Goal: Information Seeking & Learning: Find specific fact

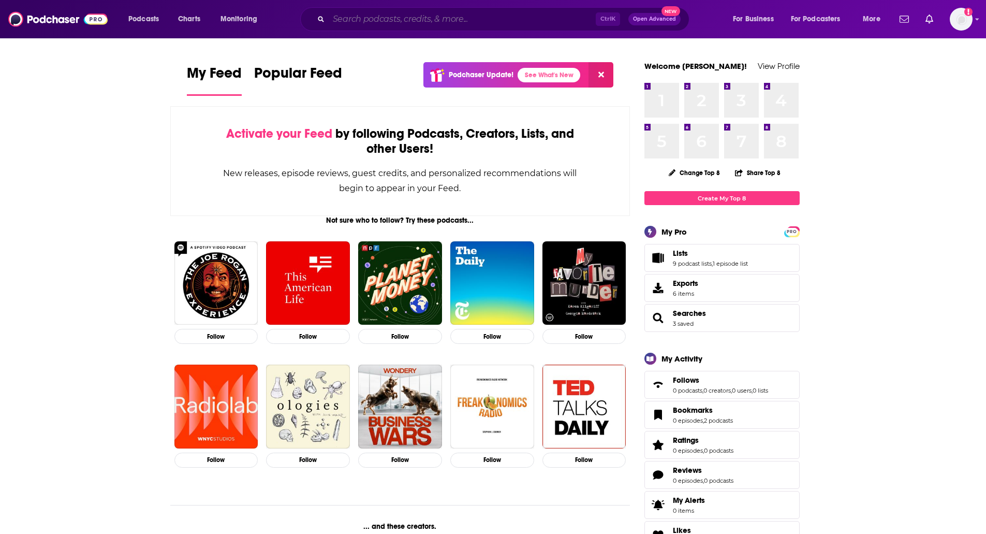
click at [417, 16] on input "Search podcasts, credits, & more..." at bounding box center [462, 19] width 267 height 17
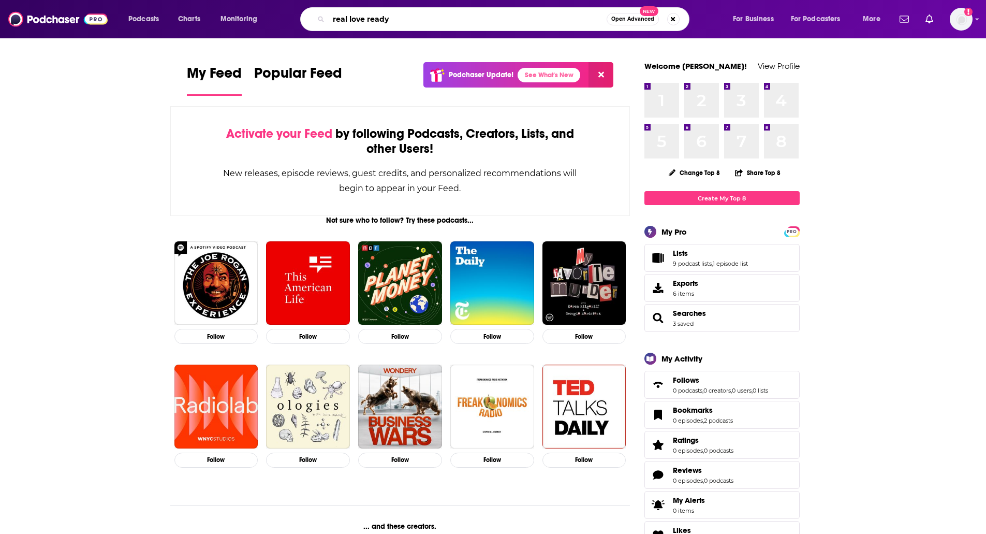
type input "real love ready"
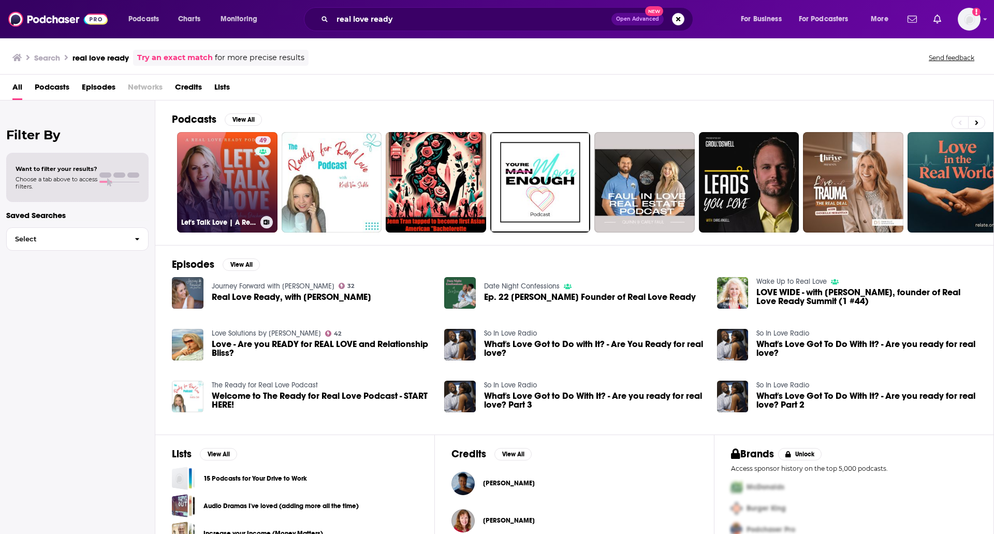
click at [241, 176] on link "49 Let's Talk Love | A Real Love Ready Podcast" at bounding box center [227, 182] width 100 height 100
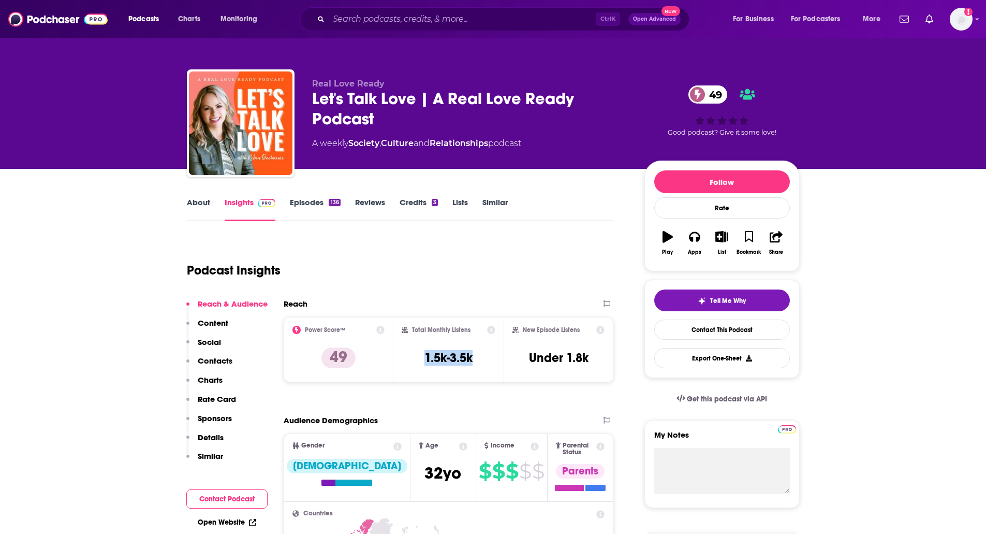
drag, startPoint x: 475, startPoint y: 362, endPoint x: 416, endPoint y: 362, distance: 59.5
click at [416, 362] on div "Total Monthly Listens 1.5k-3.5k" at bounding box center [449, 350] width 94 height 48
copy h3 "1.5k-3.5k"
